Goal: Register for event/course

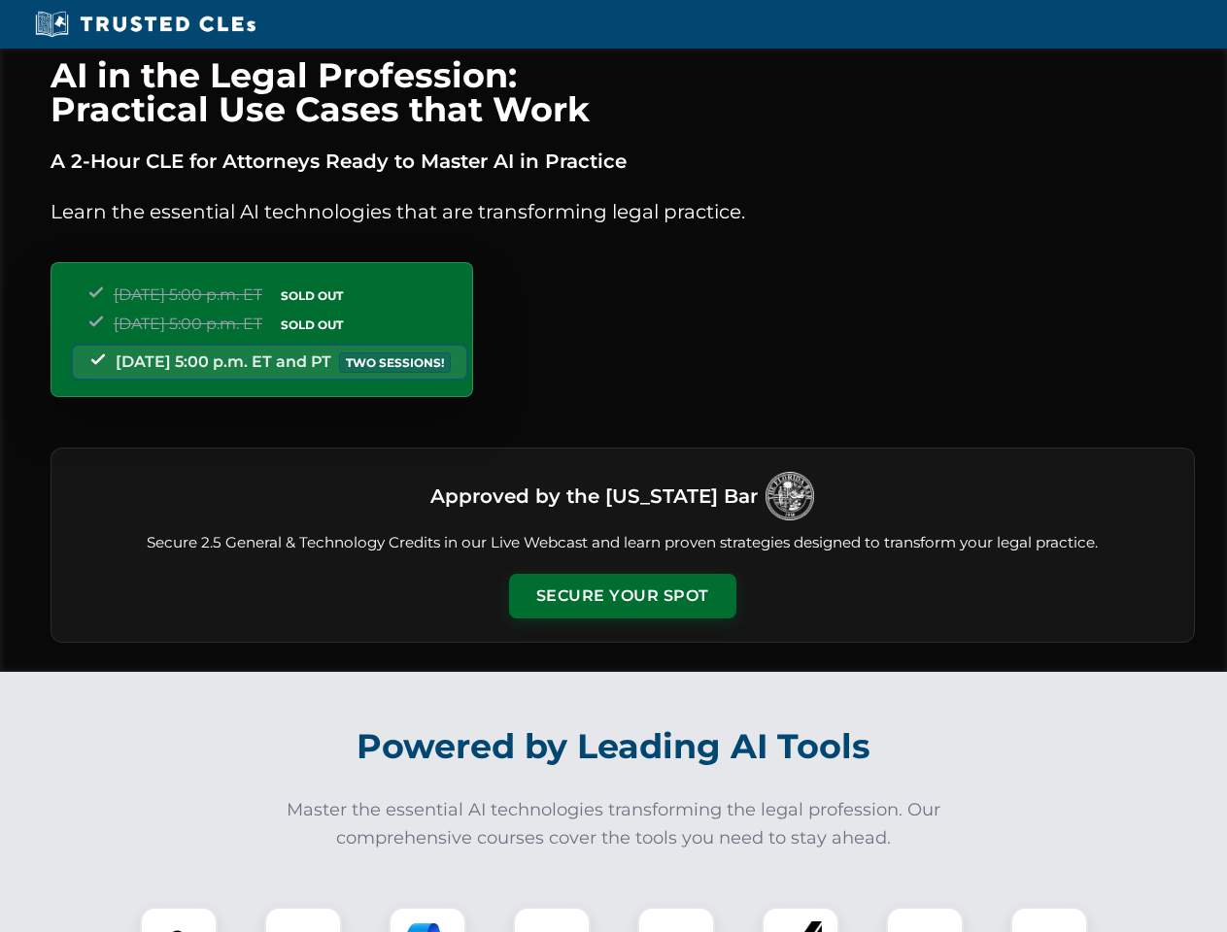
click at [622, 596] on button "Secure Your Spot" at bounding box center [622, 596] width 227 height 45
click at [179, 920] on img at bounding box center [179, 946] width 56 height 56
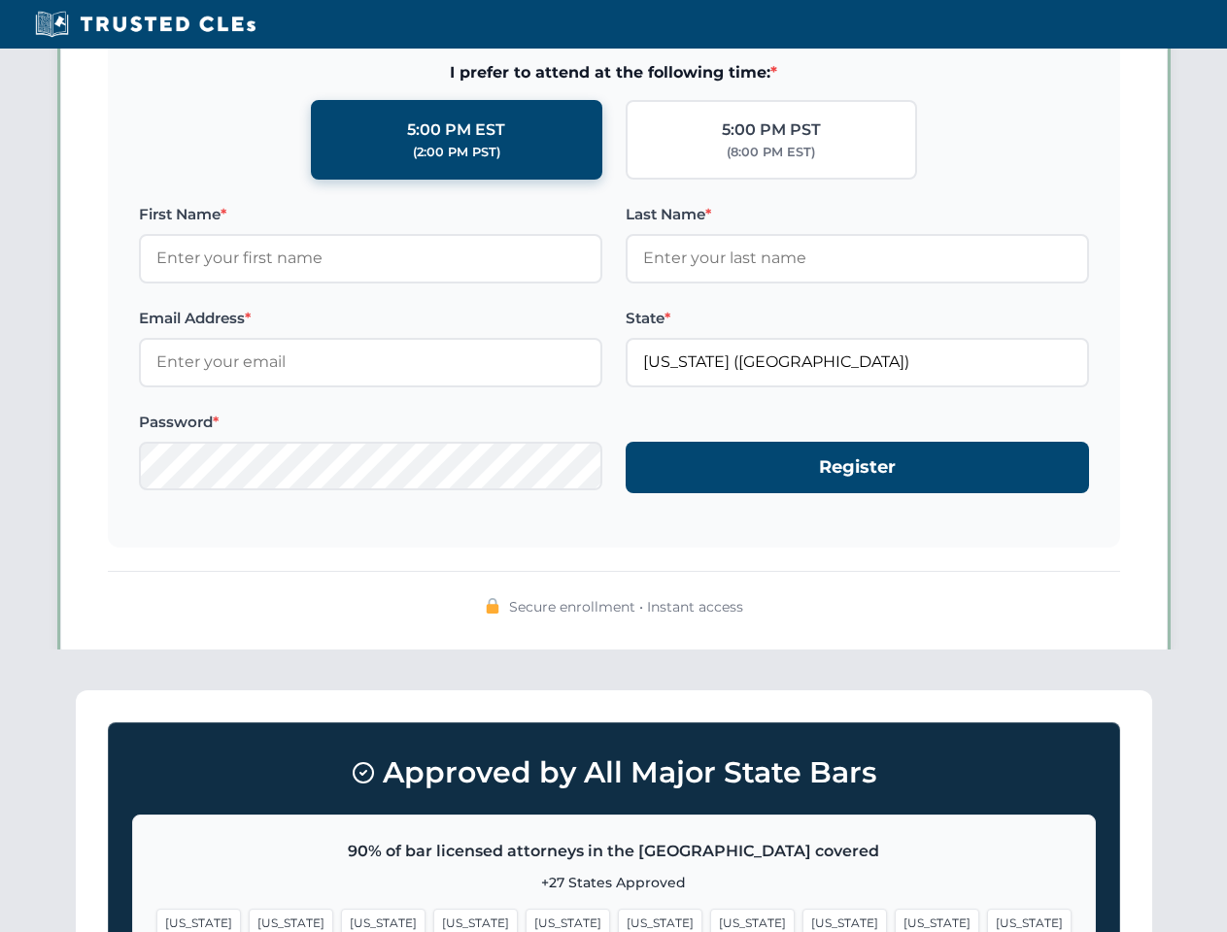
click at [710, 920] on span "[US_STATE]" at bounding box center [752, 923] width 84 height 28
click at [894, 920] on span "[US_STATE]" at bounding box center [936, 923] width 84 height 28
